Goal: Complete application form: Complete application form

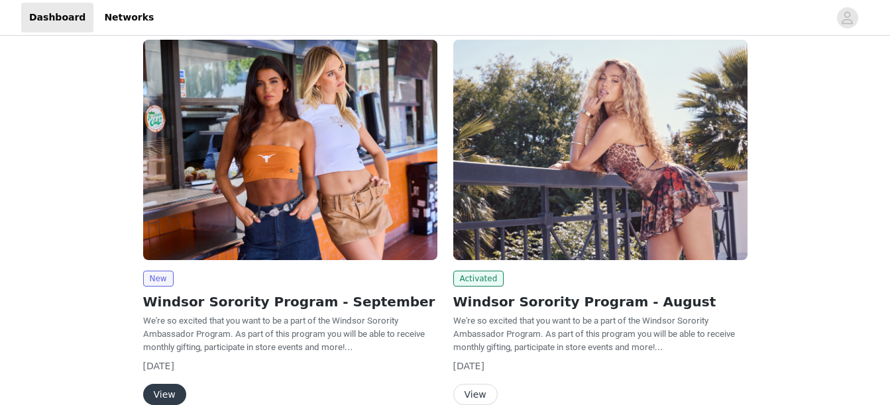
scroll to position [78, 0]
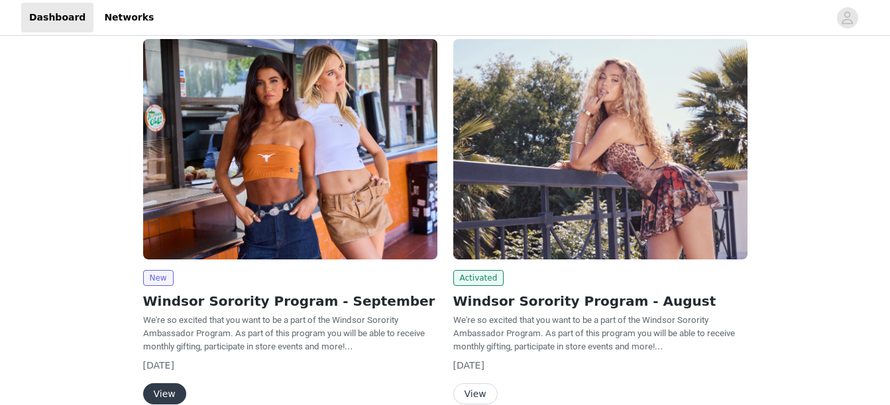
click at [170, 390] on button "View" at bounding box center [164, 394] width 43 height 21
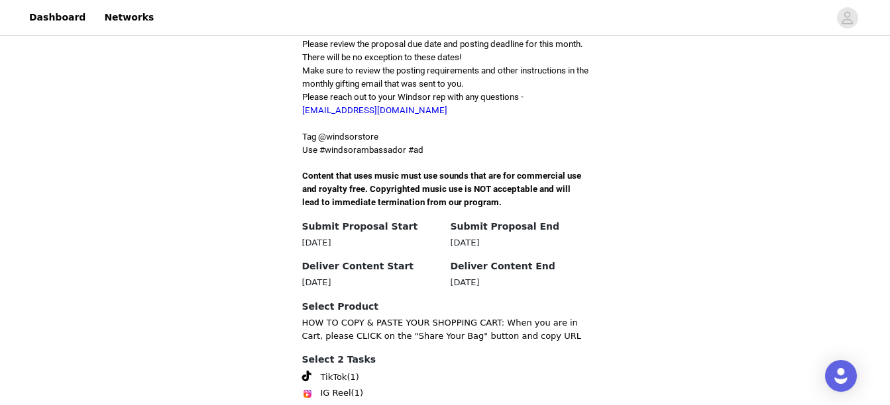
scroll to position [456, 0]
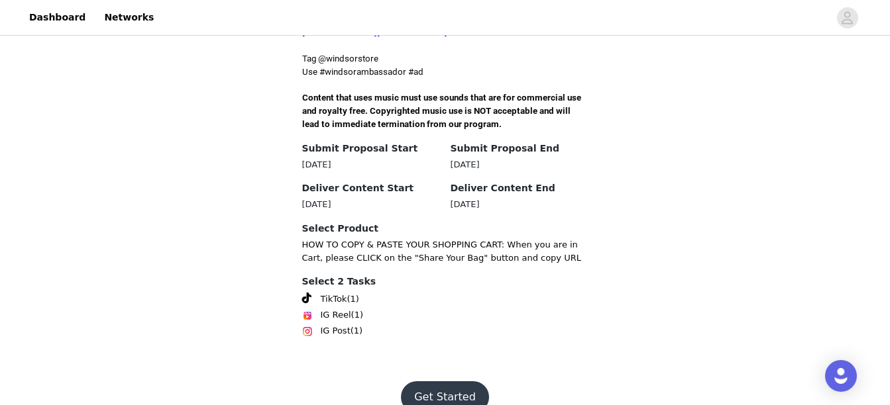
click at [438, 382] on button "Get Started" at bounding box center [445, 398] width 88 height 32
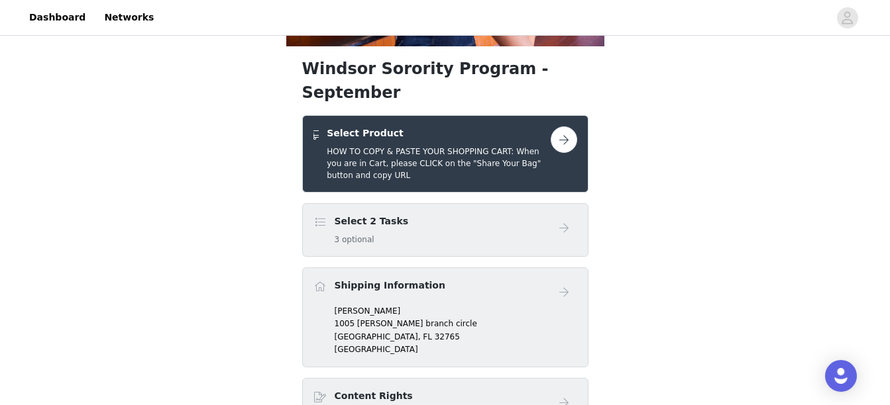
scroll to position [205, 0]
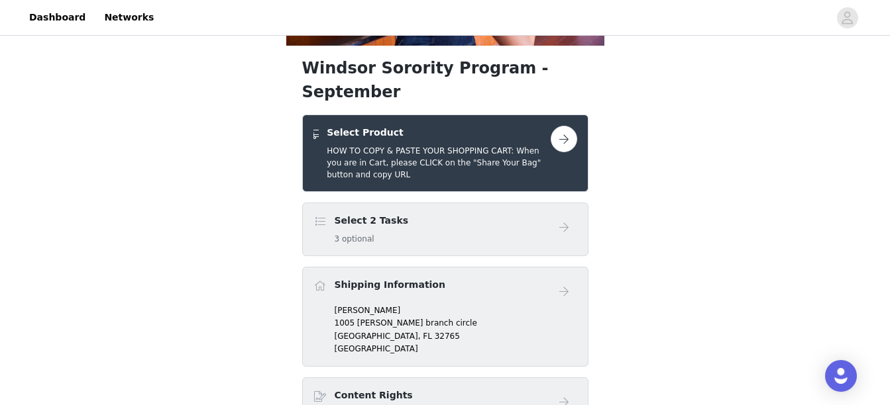
click at [566, 126] on button "button" at bounding box center [564, 139] width 26 height 26
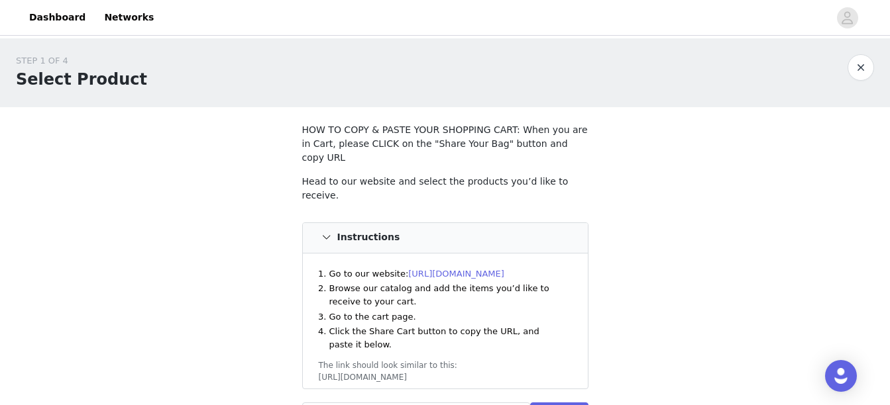
scroll to position [130, 0]
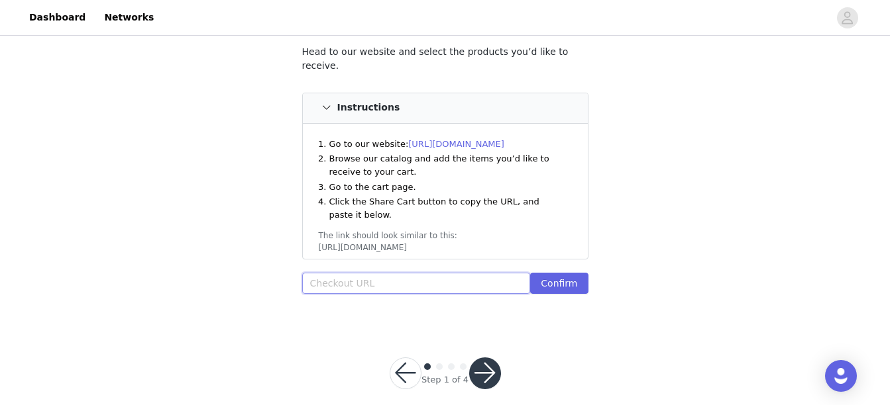
click at [366, 273] on input "text" at bounding box center [416, 283] width 229 height 21
paste input "[URL][DOMAIN_NAME]"
type input "[URL][DOMAIN_NAME]"
click at [563, 273] on button "Confirm" at bounding box center [559, 283] width 58 height 21
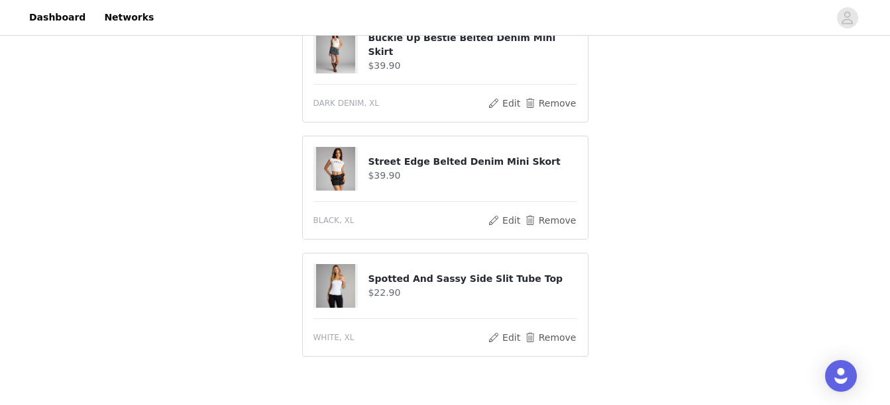
scroll to position [823, 0]
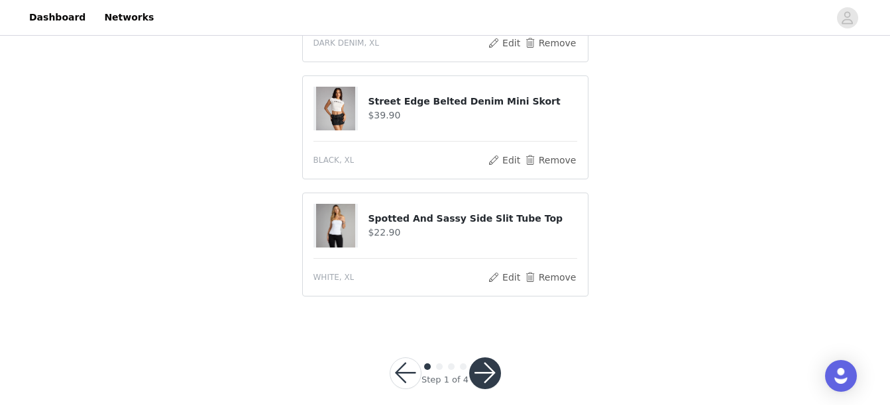
click at [486, 358] on button "button" at bounding box center [485, 374] width 32 height 32
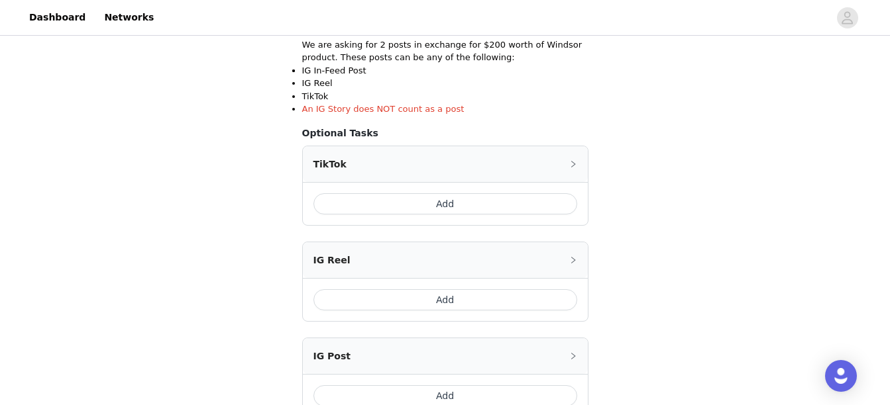
scroll to position [286, 0]
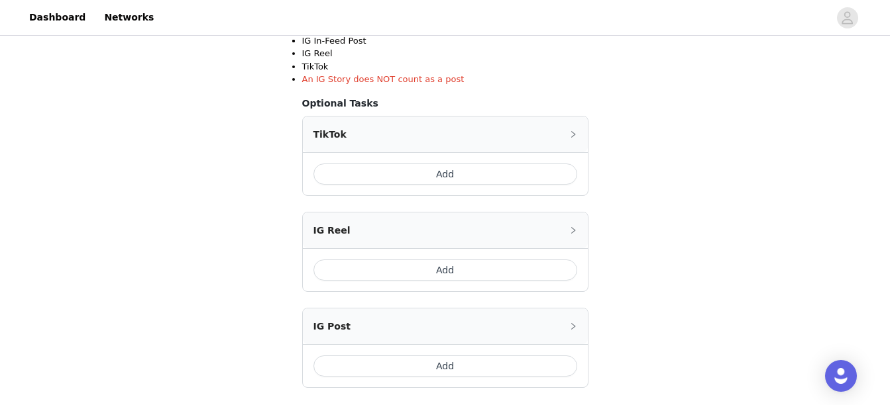
click at [417, 171] on button "Add" at bounding box center [445, 174] width 264 height 21
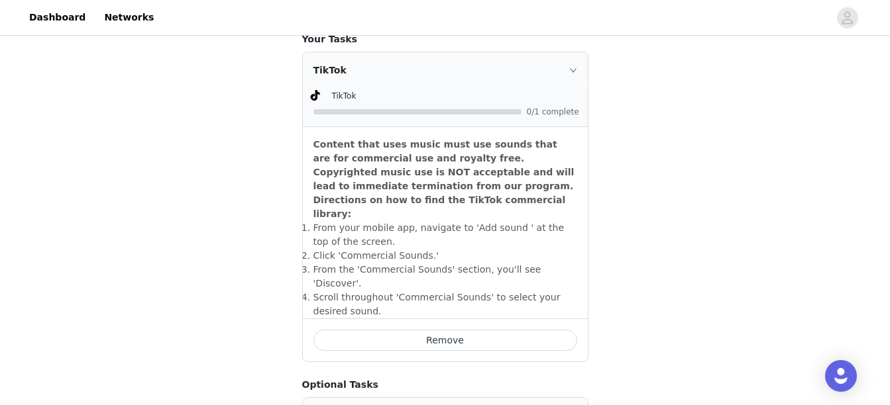
scroll to position [617, 0]
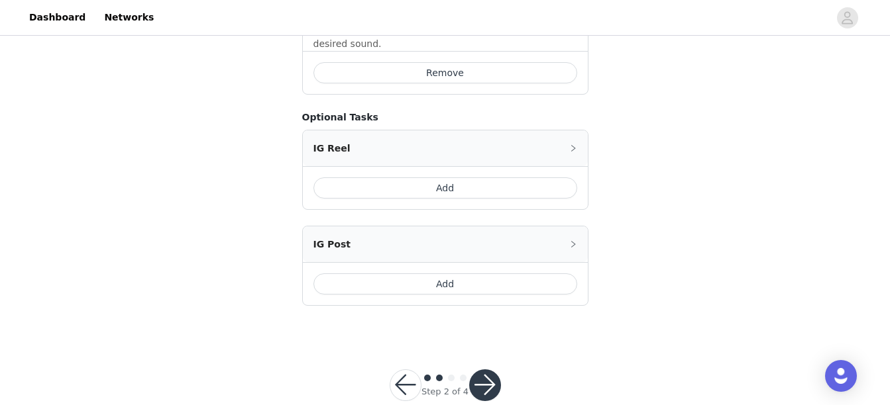
click at [484, 370] on button "button" at bounding box center [485, 386] width 32 height 32
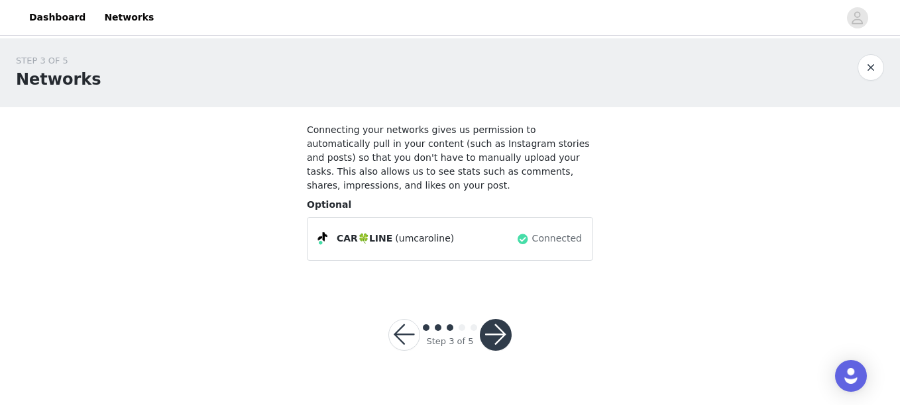
click at [497, 319] on button "button" at bounding box center [496, 335] width 32 height 32
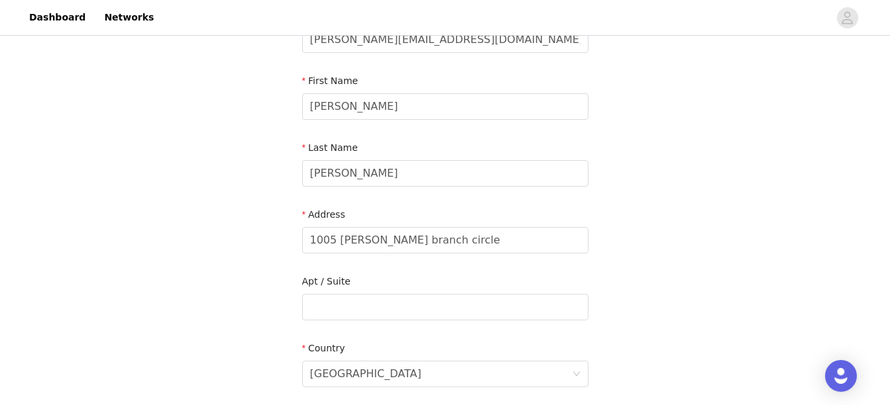
scroll to position [128, 0]
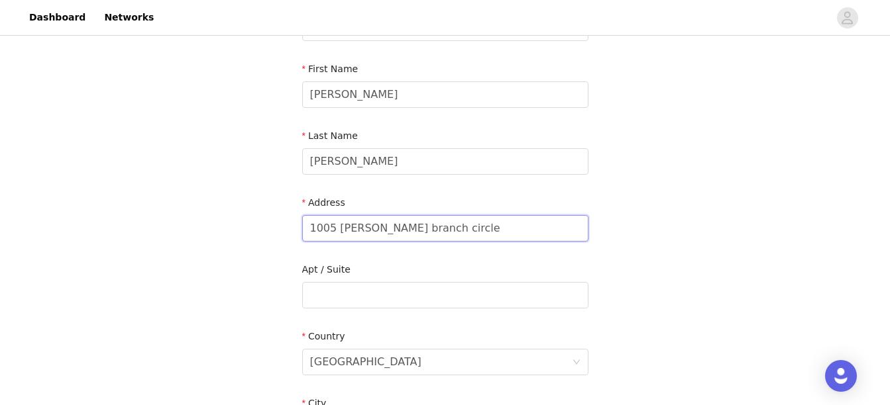
drag, startPoint x: 435, startPoint y: 227, endPoint x: 236, endPoint y: 226, distance: 198.7
click at [236, 226] on div "STEP 4 OF 5 Shipping Information Email [PERSON_NAME][EMAIL_ADDRESS][DOMAIN_NAME…" at bounding box center [445, 296] width 890 height 770
type input "[STREET_ADDRESS]"
click at [594, 254] on section "Email [PERSON_NAME][EMAIL_ADDRESS][DOMAIN_NAME] First Name [PERSON_NAME] Last N…" at bounding box center [445, 329] width 318 height 701
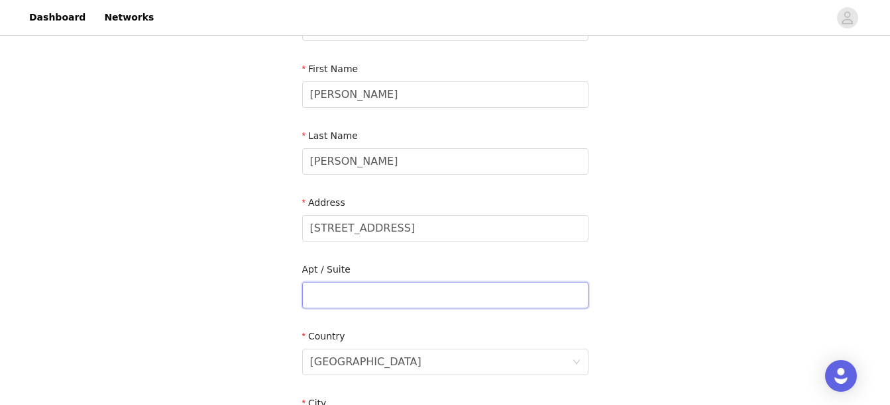
click at [454, 303] on input "text" at bounding box center [445, 295] width 286 height 26
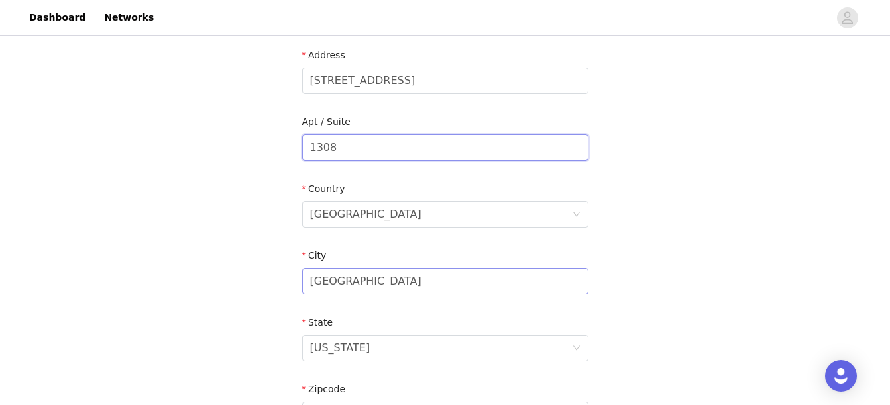
type input "1308"
drag, startPoint x: 397, startPoint y: 289, endPoint x: 250, endPoint y: 272, distance: 148.1
click at [250, 272] on div "STEP 4 OF 5 Shipping Information Email [PERSON_NAME][EMAIL_ADDRESS][DOMAIN_NAME…" at bounding box center [445, 148] width 890 height 770
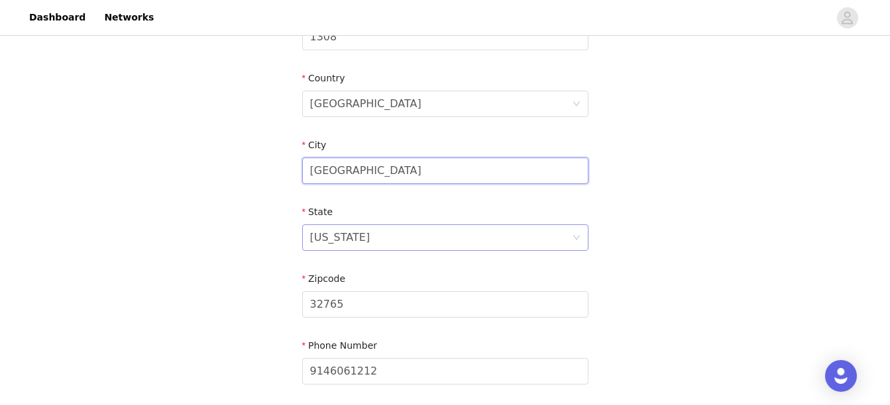
type input "[GEOGRAPHIC_DATA]"
drag, startPoint x: 355, startPoint y: 238, endPoint x: 252, endPoint y: 218, distance: 104.6
click at [252, 218] on div "STEP 4 OF 5 Shipping Information Email [PERSON_NAME][EMAIL_ADDRESS][DOMAIN_NAME…" at bounding box center [445, 37] width 890 height 770
click at [345, 235] on div "[US_STATE]" at bounding box center [441, 237] width 262 height 25
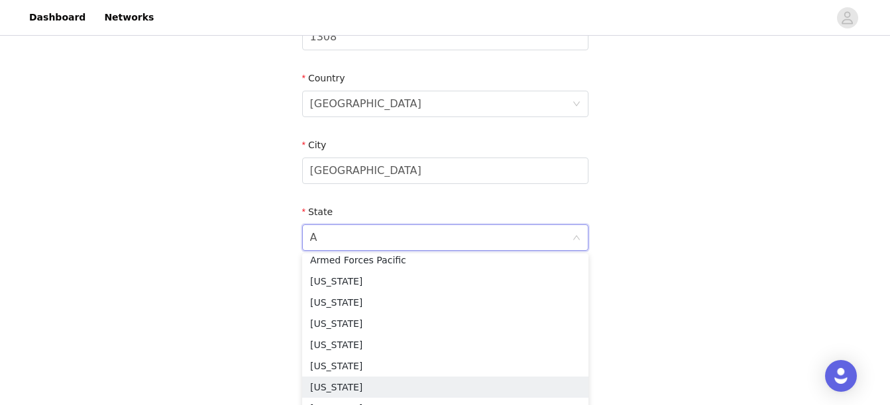
scroll to position [3, 0]
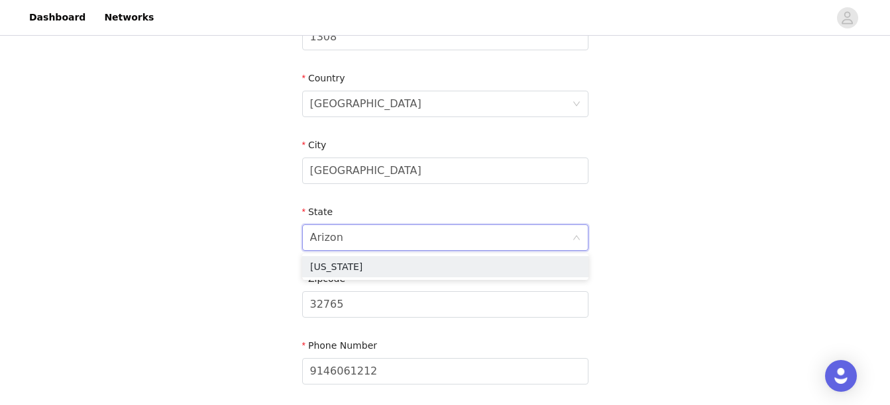
type input "[US_STATE]"
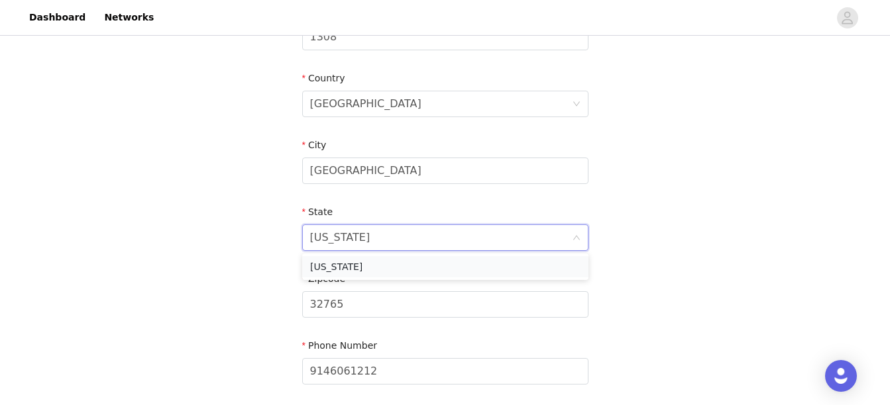
click at [342, 269] on li "[US_STATE]" at bounding box center [445, 266] width 286 height 21
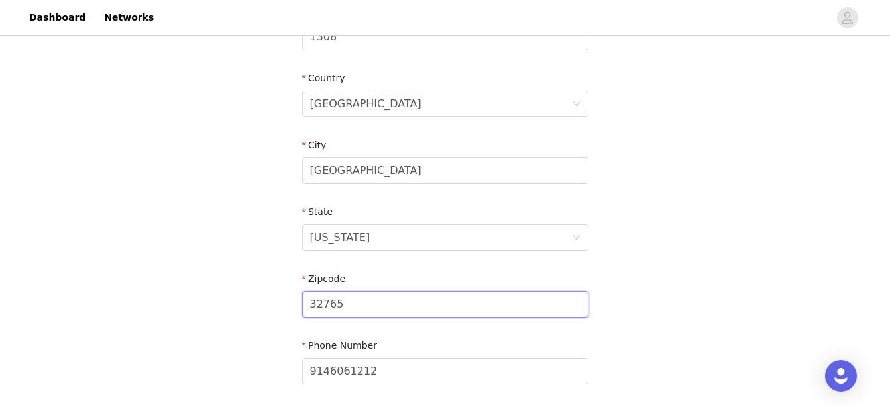
drag, startPoint x: 348, startPoint y: 305, endPoint x: 252, endPoint y: 305, distance: 96.1
click at [252, 305] on div "STEP 4 OF 5 Shipping Information Email [PERSON_NAME][EMAIL_ADDRESS][DOMAIN_NAME…" at bounding box center [445, 37] width 890 height 770
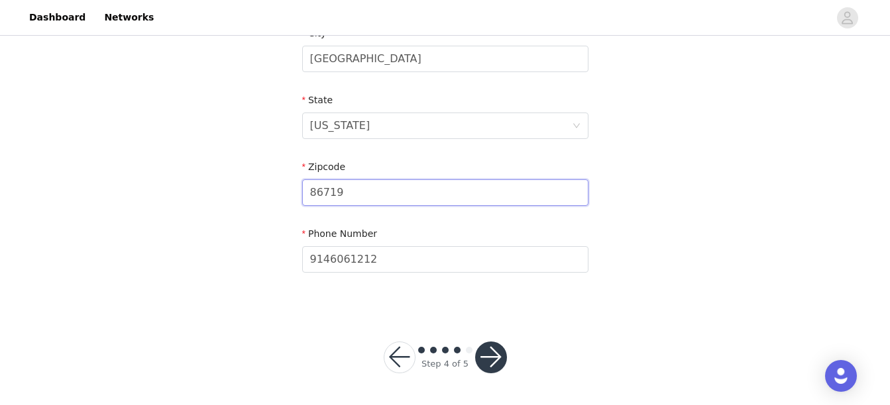
type input "86719"
click at [482, 351] on button "button" at bounding box center [491, 358] width 32 height 32
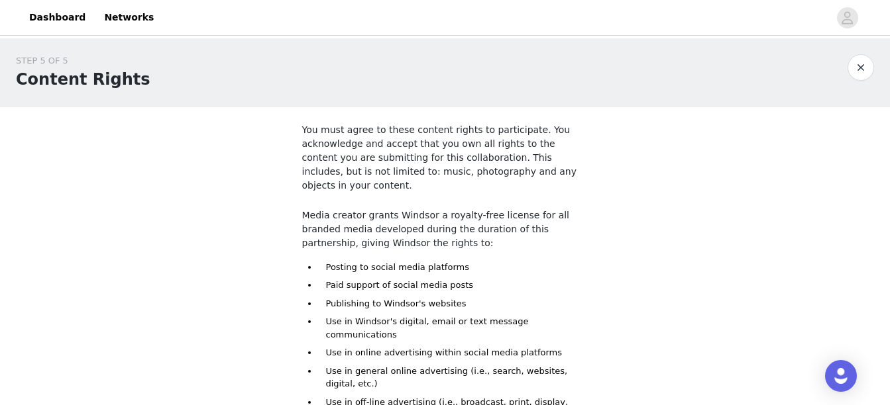
scroll to position [164, 0]
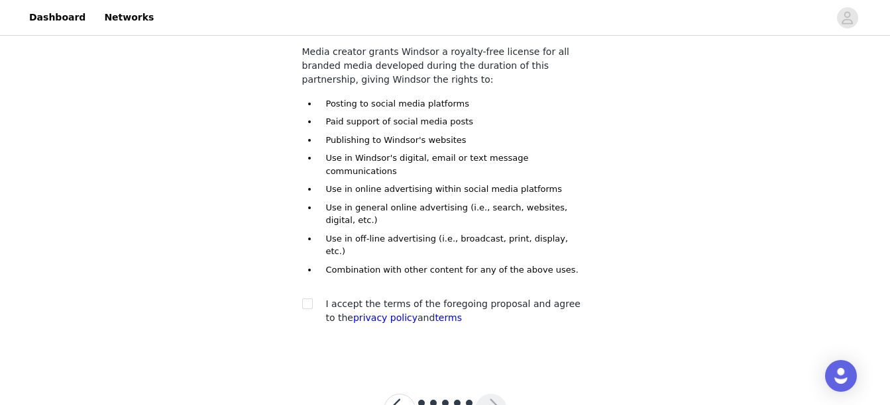
click at [399, 394] on button "button" at bounding box center [400, 410] width 32 height 32
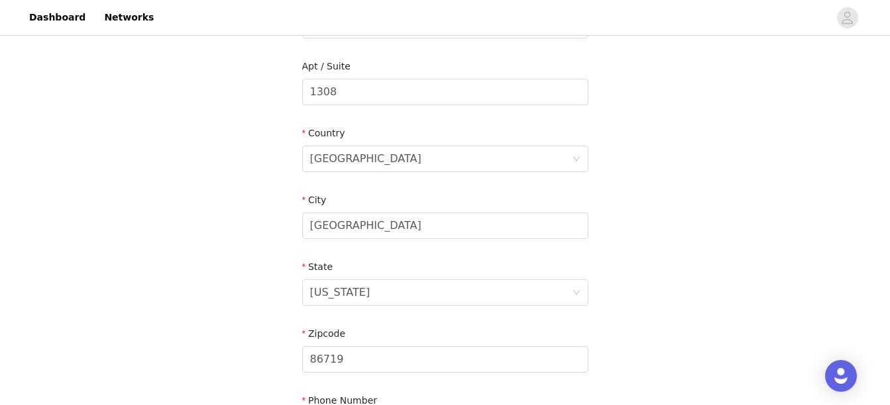
scroll to position [498, 0]
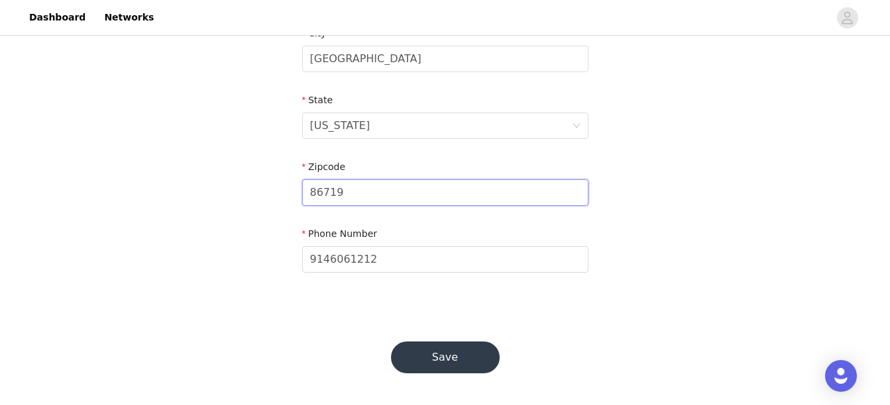
click at [322, 195] on input "86719" at bounding box center [445, 193] width 286 height 26
type input "85719"
click at [470, 351] on button "Save" at bounding box center [445, 358] width 109 height 32
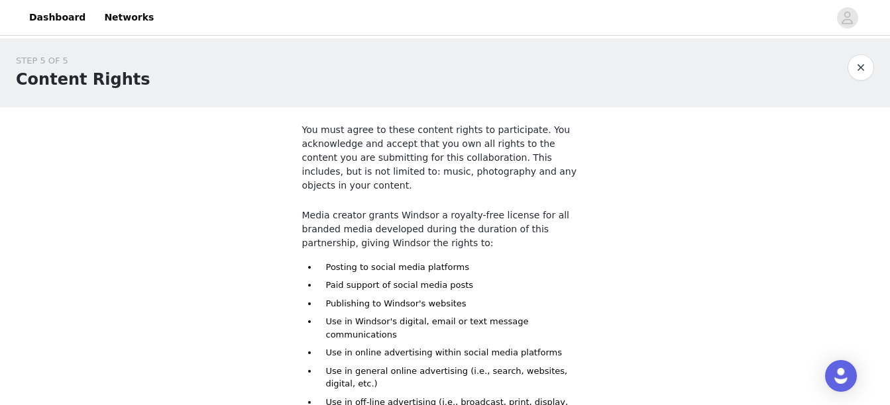
scroll to position [164, 0]
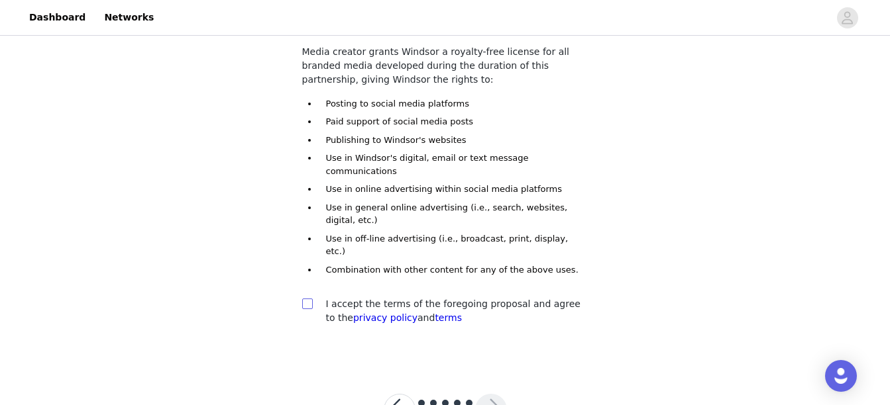
click at [307, 299] on input "checkbox" at bounding box center [306, 303] width 9 height 9
checkbox input "true"
click at [402, 394] on button "button" at bounding box center [400, 410] width 32 height 32
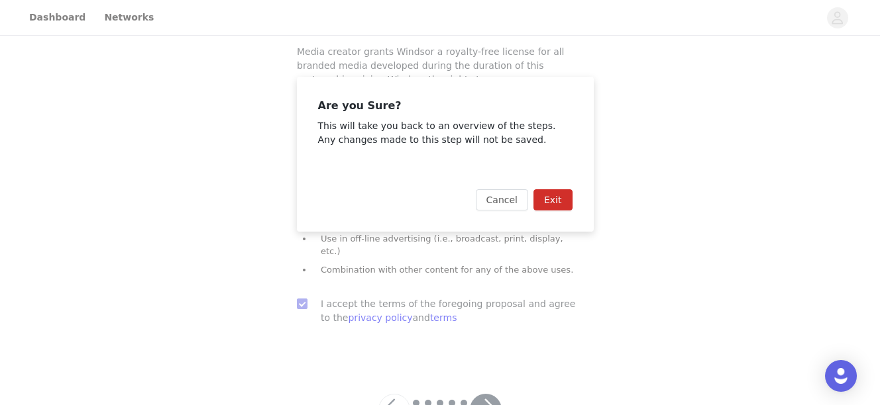
click at [549, 196] on button "Exit" at bounding box center [552, 199] width 39 height 21
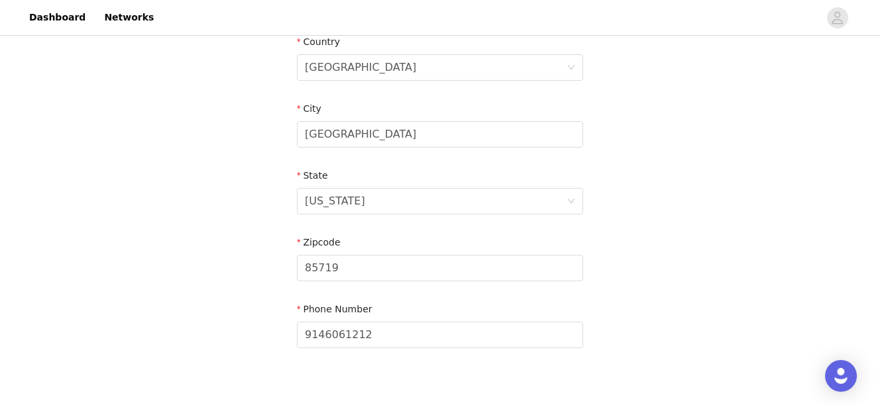
scroll to position [498, 0]
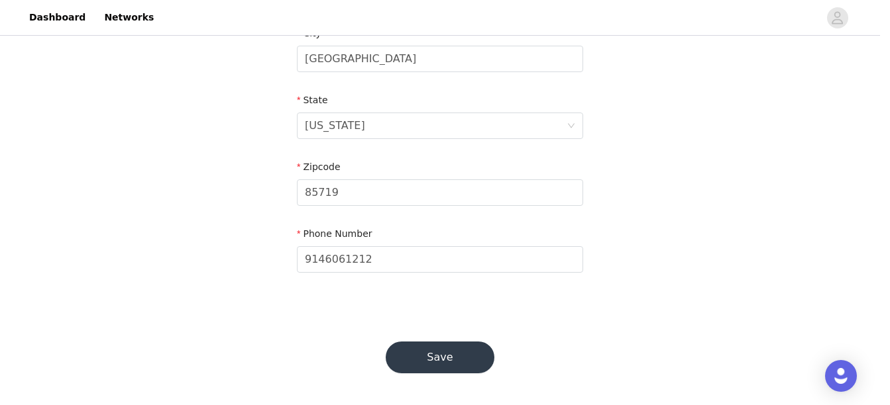
click at [421, 354] on button "Save" at bounding box center [440, 358] width 109 height 32
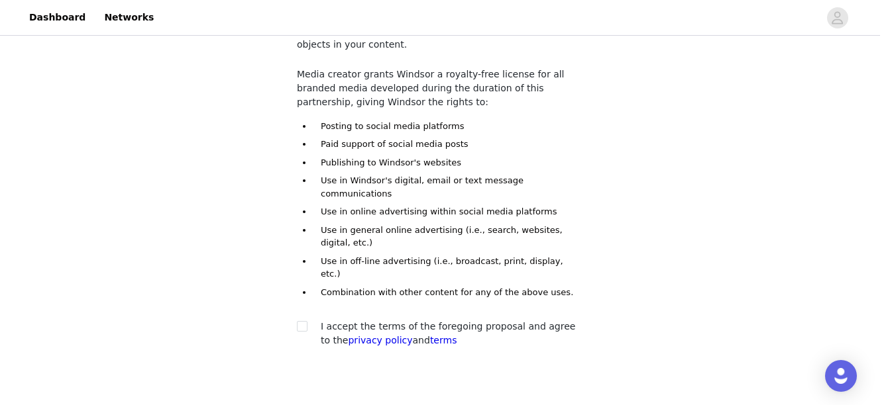
scroll to position [164, 0]
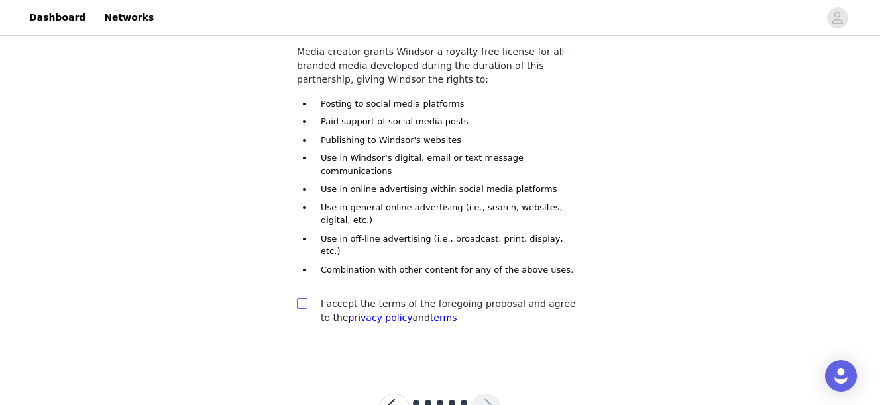
click at [303, 299] on input "checkbox" at bounding box center [301, 303] width 9 height 9
checkbox input "true"
click at [482, 394] on button "button" at bounding box center [486, 410] width 32 height 32
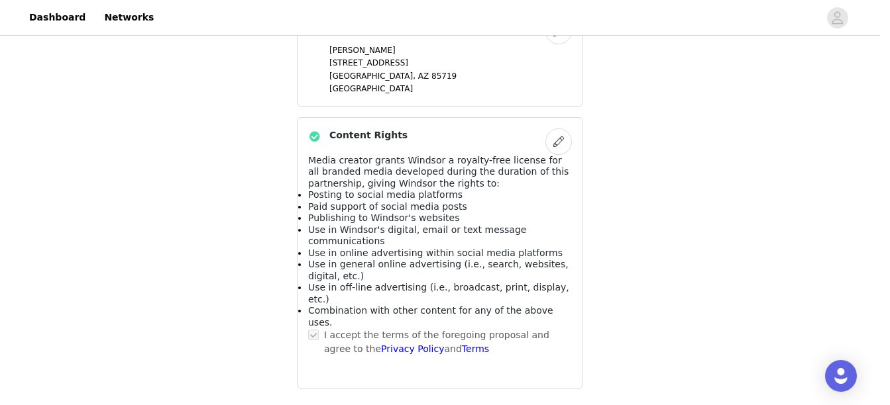
scroll to position [947, 0]
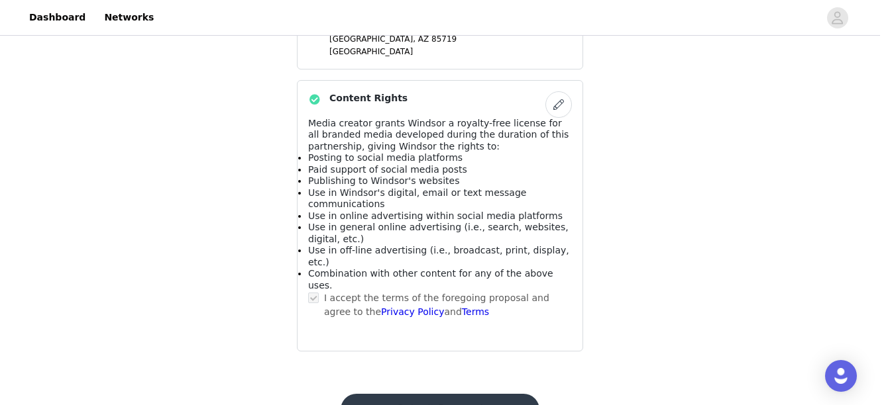
click at [420, 394] on button "Submit Proposal" at bounding box center [440, 410] width 198 height 32
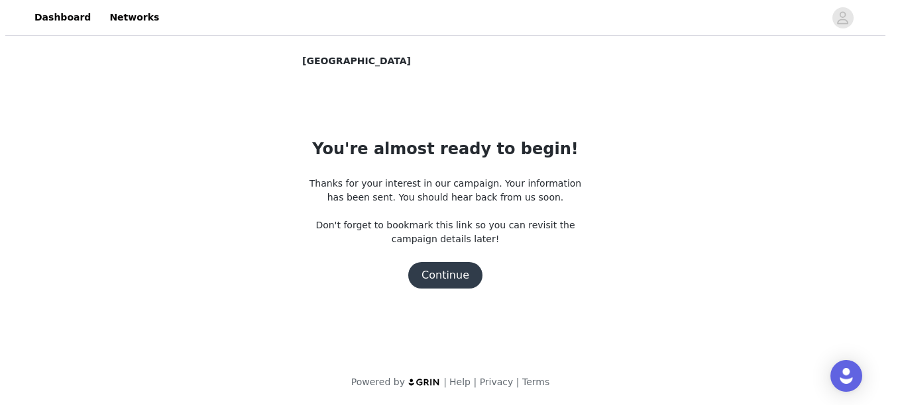
scroll to position [0, 0]
click at [432, 277] on button "Continue" at bounding box center [445, 275] width 74 height 26
